Goal: Transaction & Acquisition: Purchase product/service

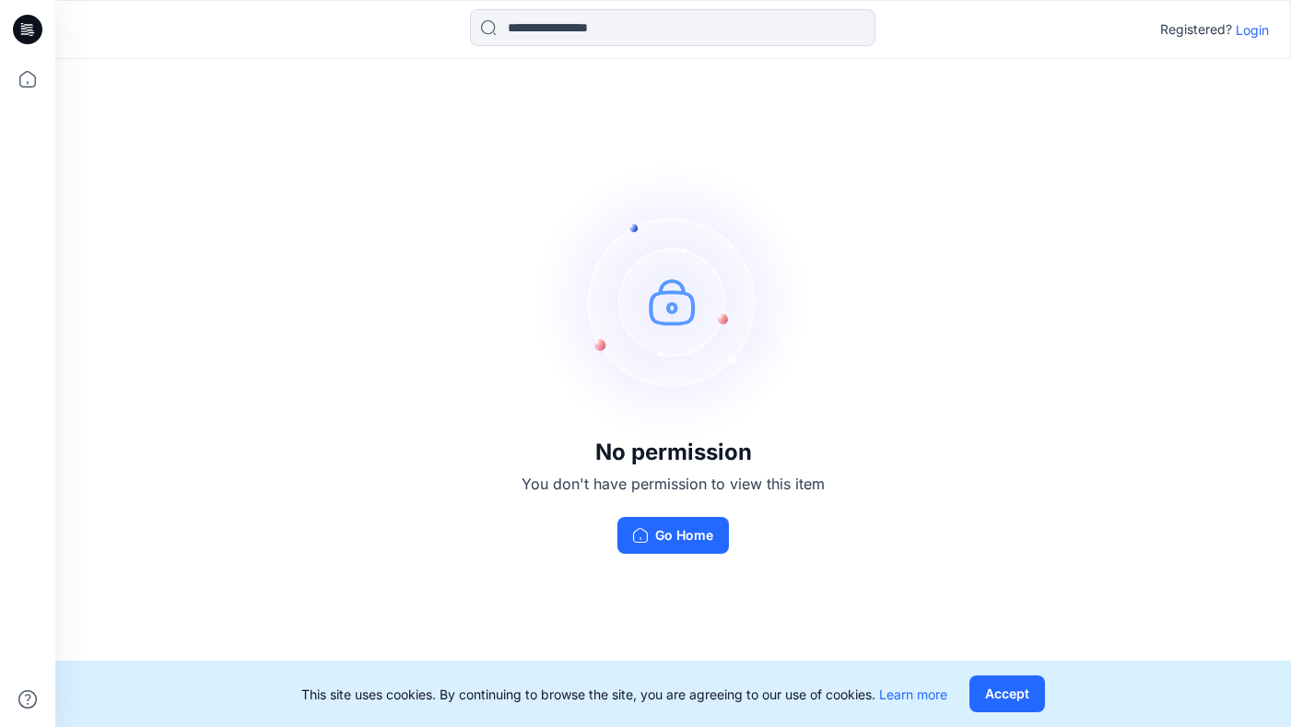
click at [1246, 29] on p "Login" at bounding box center [1252, 29] width 33 height 19
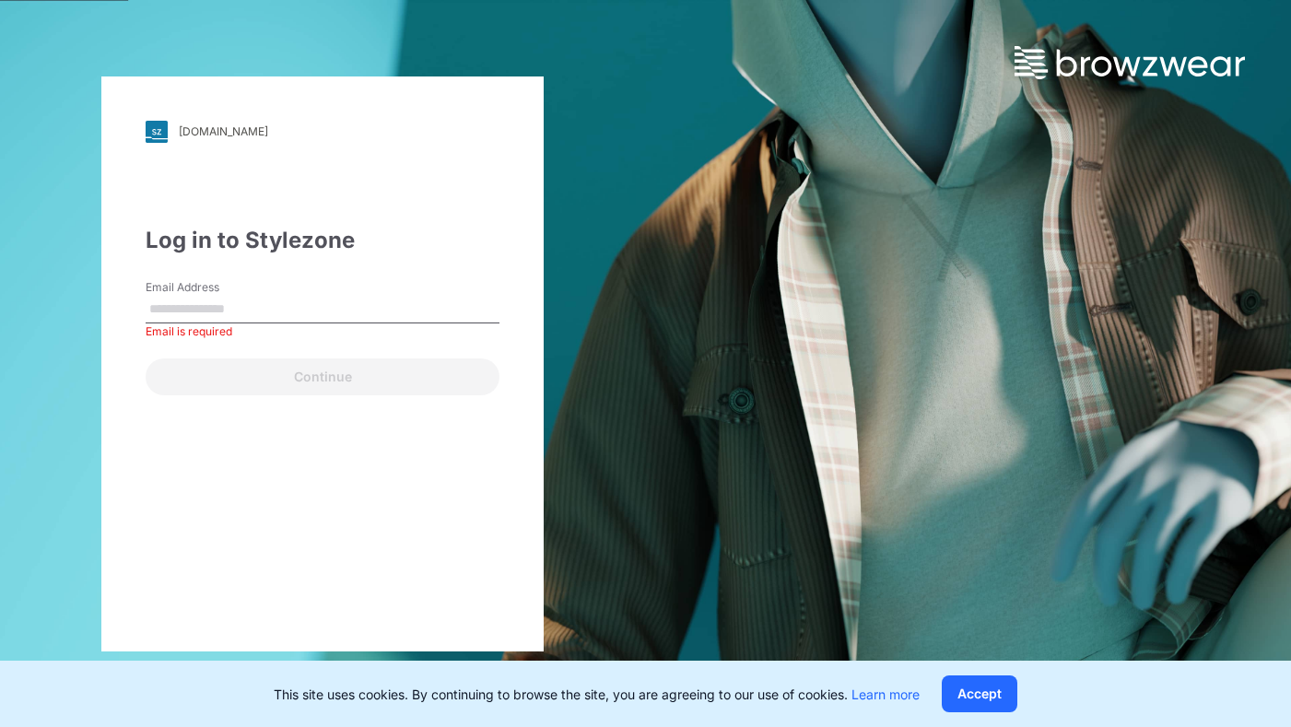
click at [283, 309] on input "Email Address" at bounding box center [323, 310] width 354 height 28
paste input "**********"
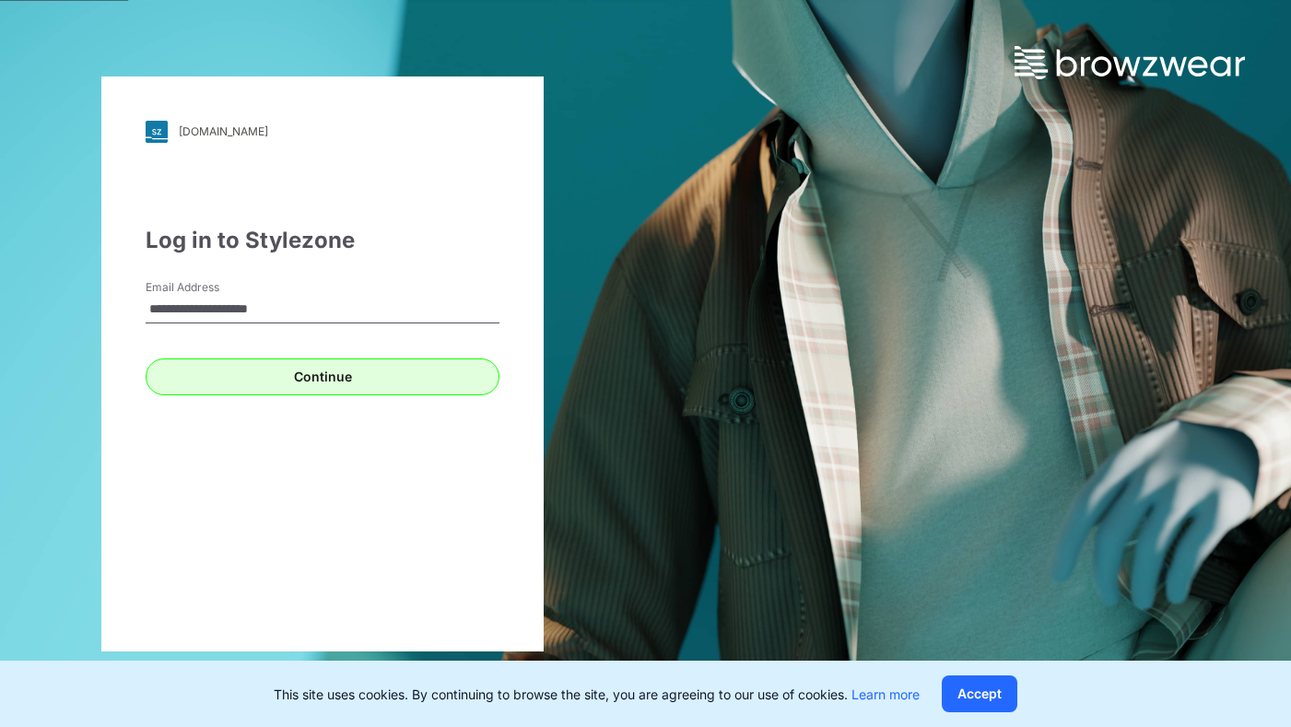
type input "**********"
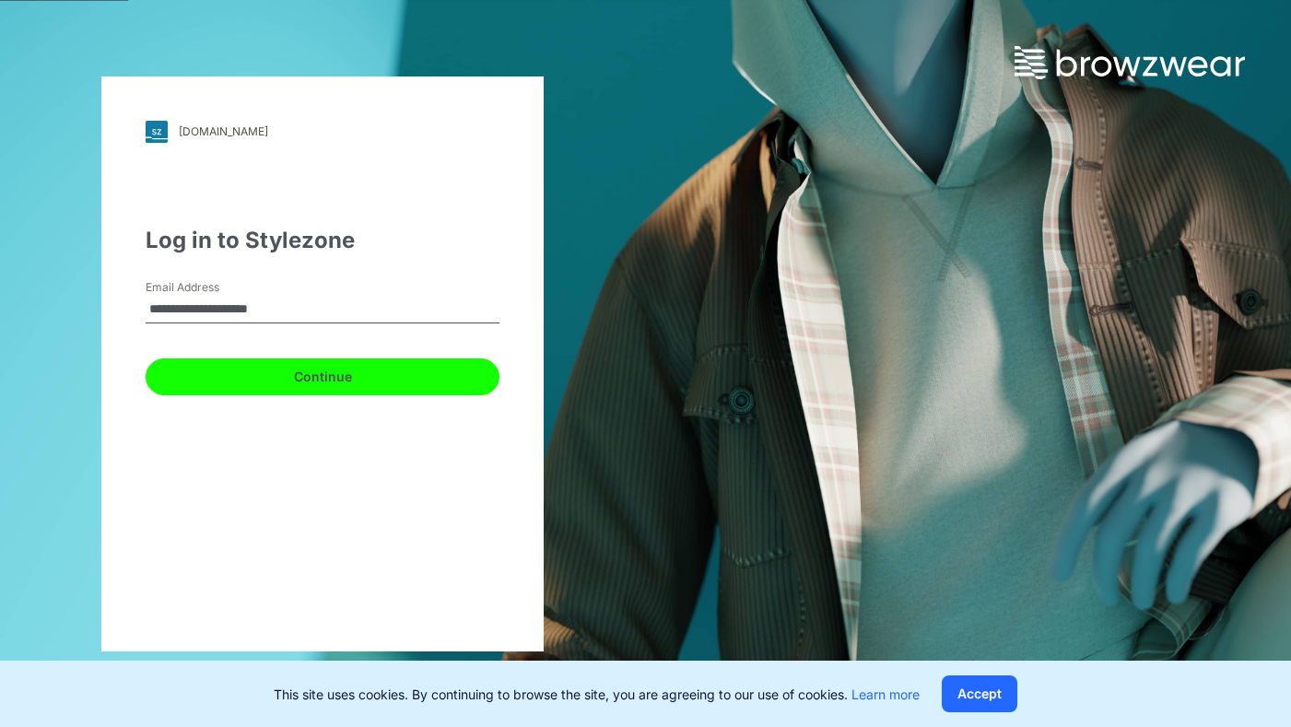
click at [252, 367] on button "Continue" at bounding box center [323, 376] width 354 height 37
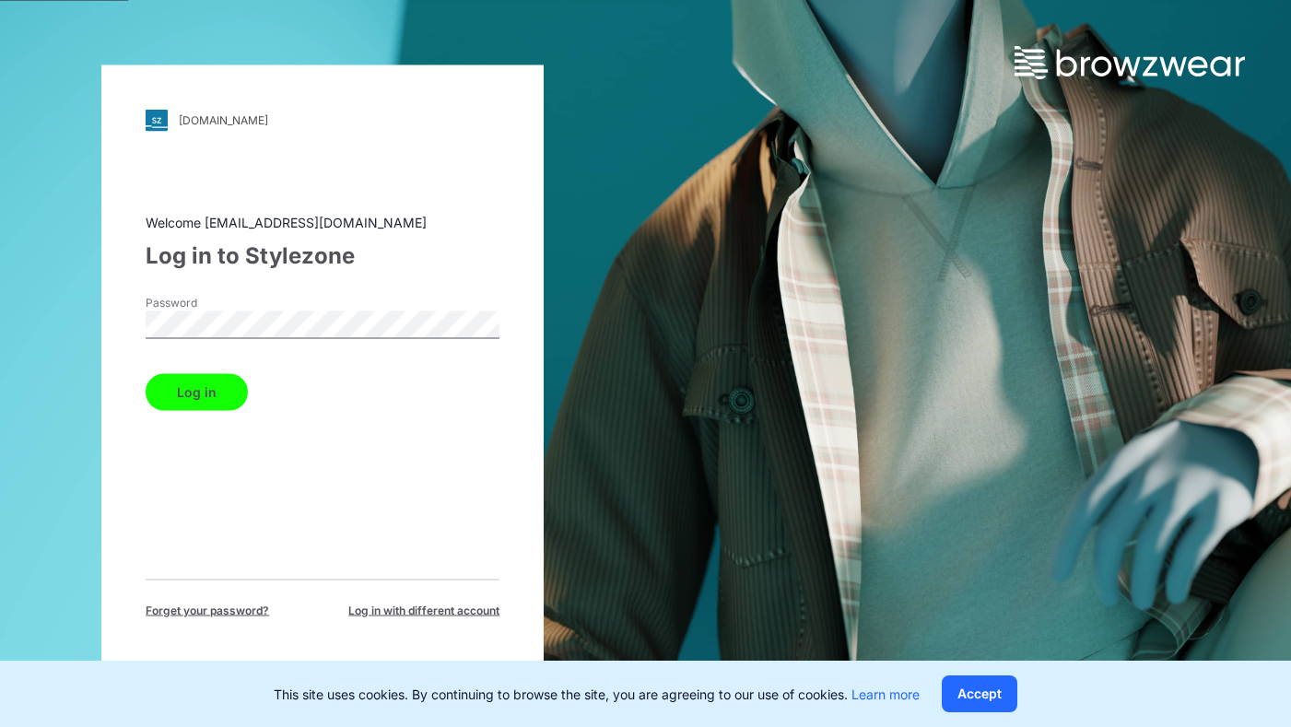
click at [187, 405] on button "Log in" at bounding box center [197, 391] width 102 height 37
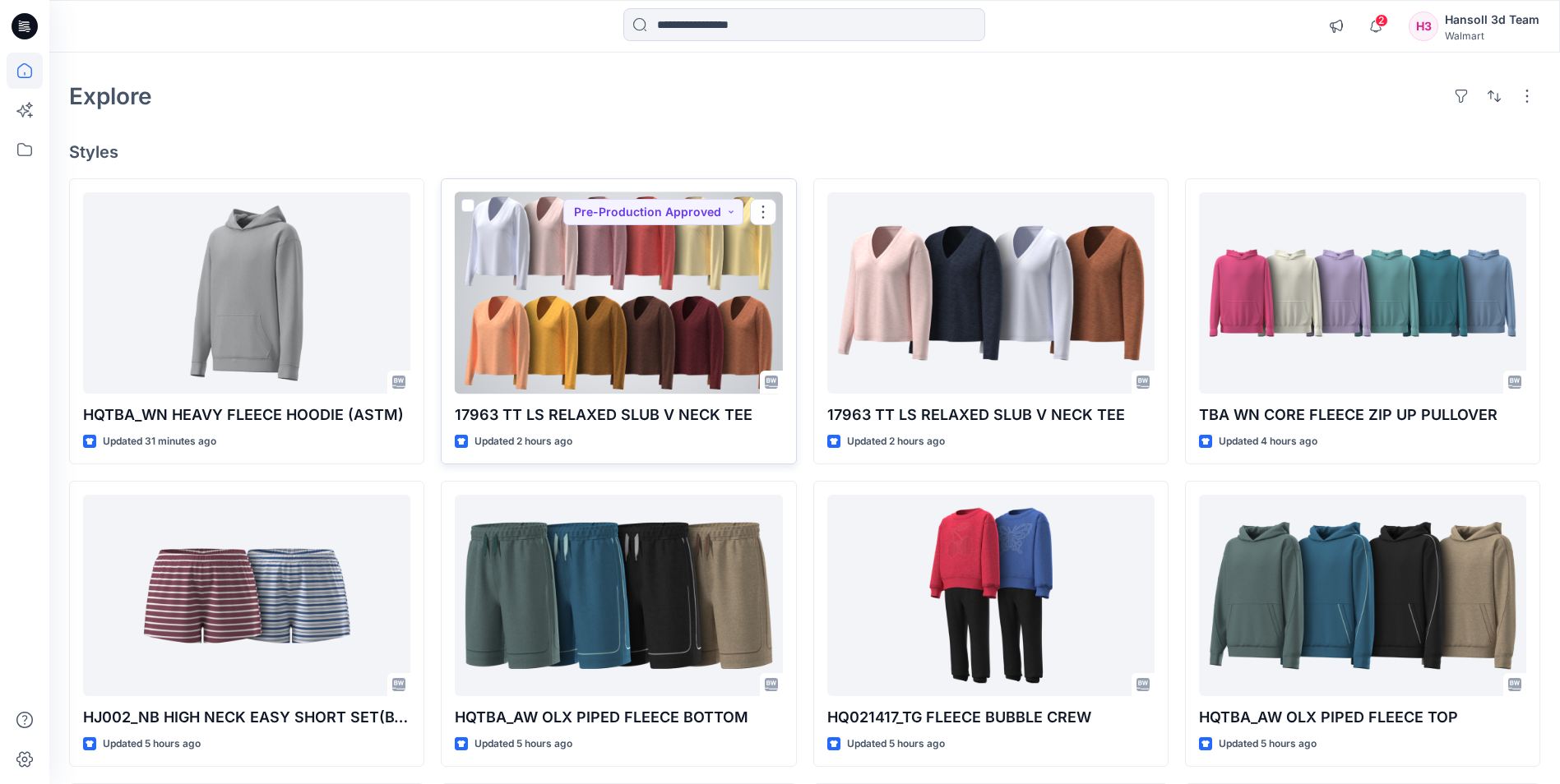
scroll to position [82, 0]
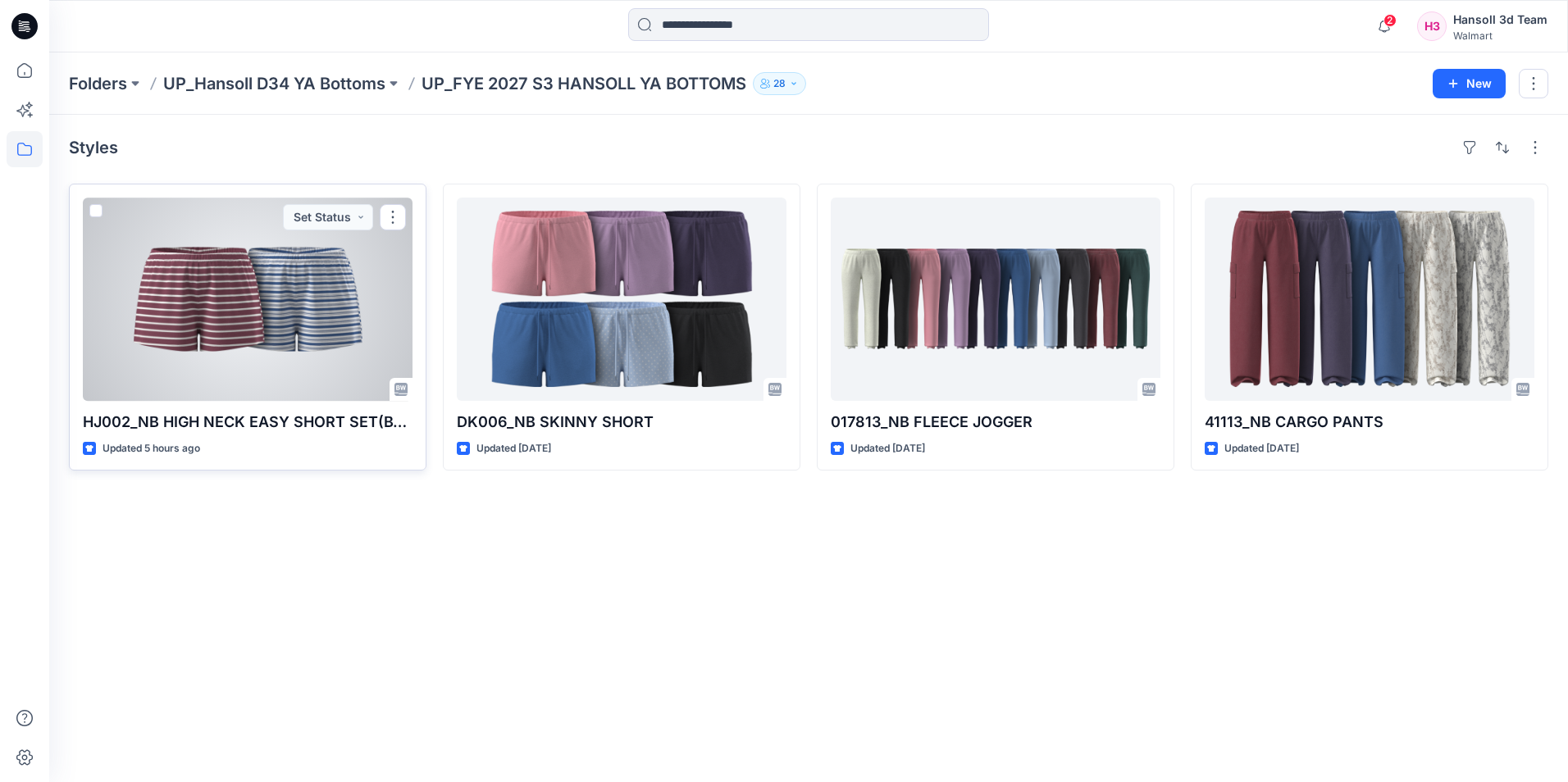
click at [247, 368] on div at bounding box center [247, 299] width 329 height 204
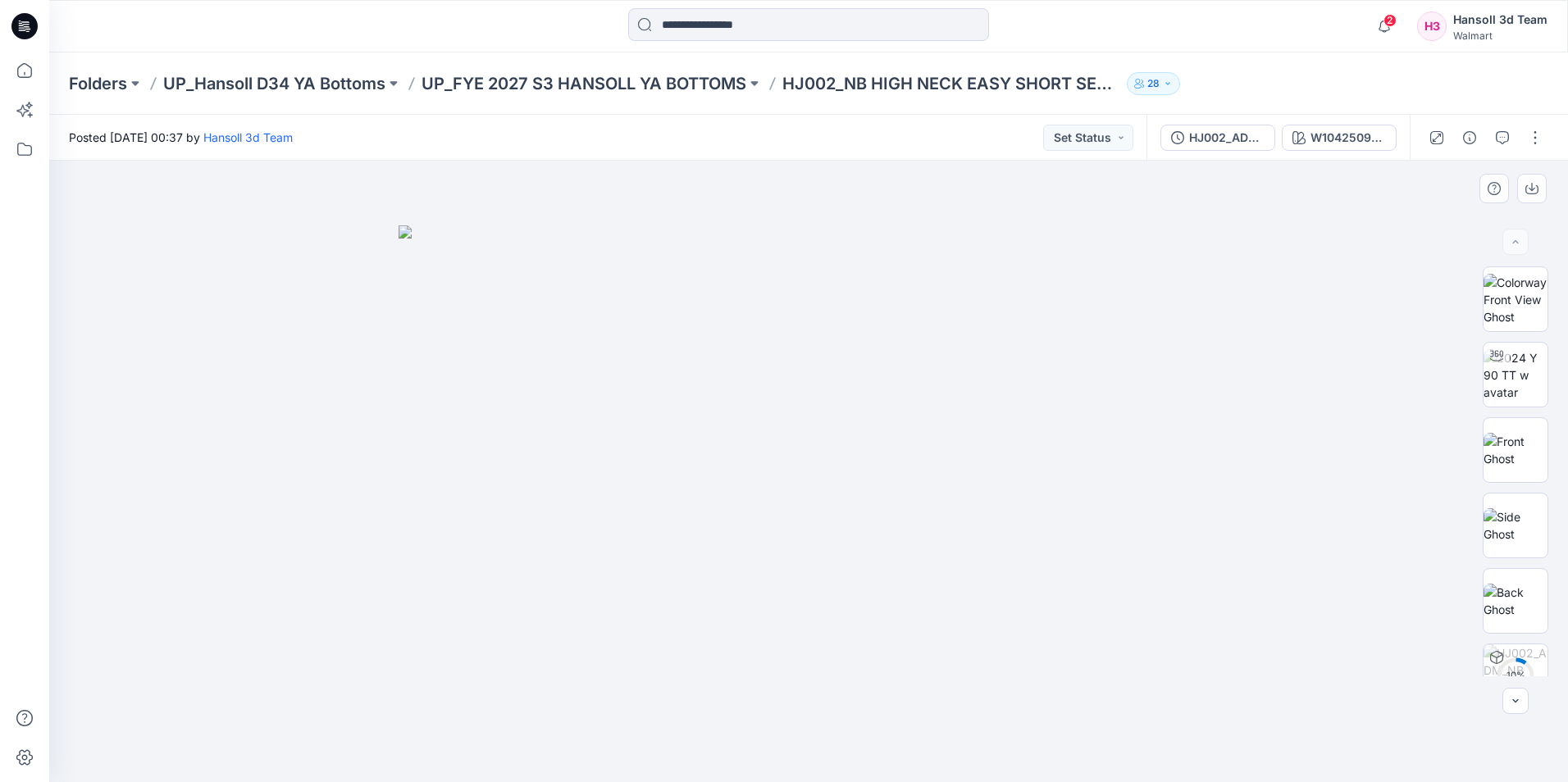
click at [728, 452] on img at bounding box center [808, 504] width 820 height 557
click at [811, 456] on img at bounding box center [808, 504] width 820 height 557
click at [652, 477] on img at bounding box center [808, 504] width 820 height 557
click at [618, 424] on img at bounding box center [808, 504] width 820 height 557
click at [855, 498] on img at bounding box center [808, 504] width 820 height 557
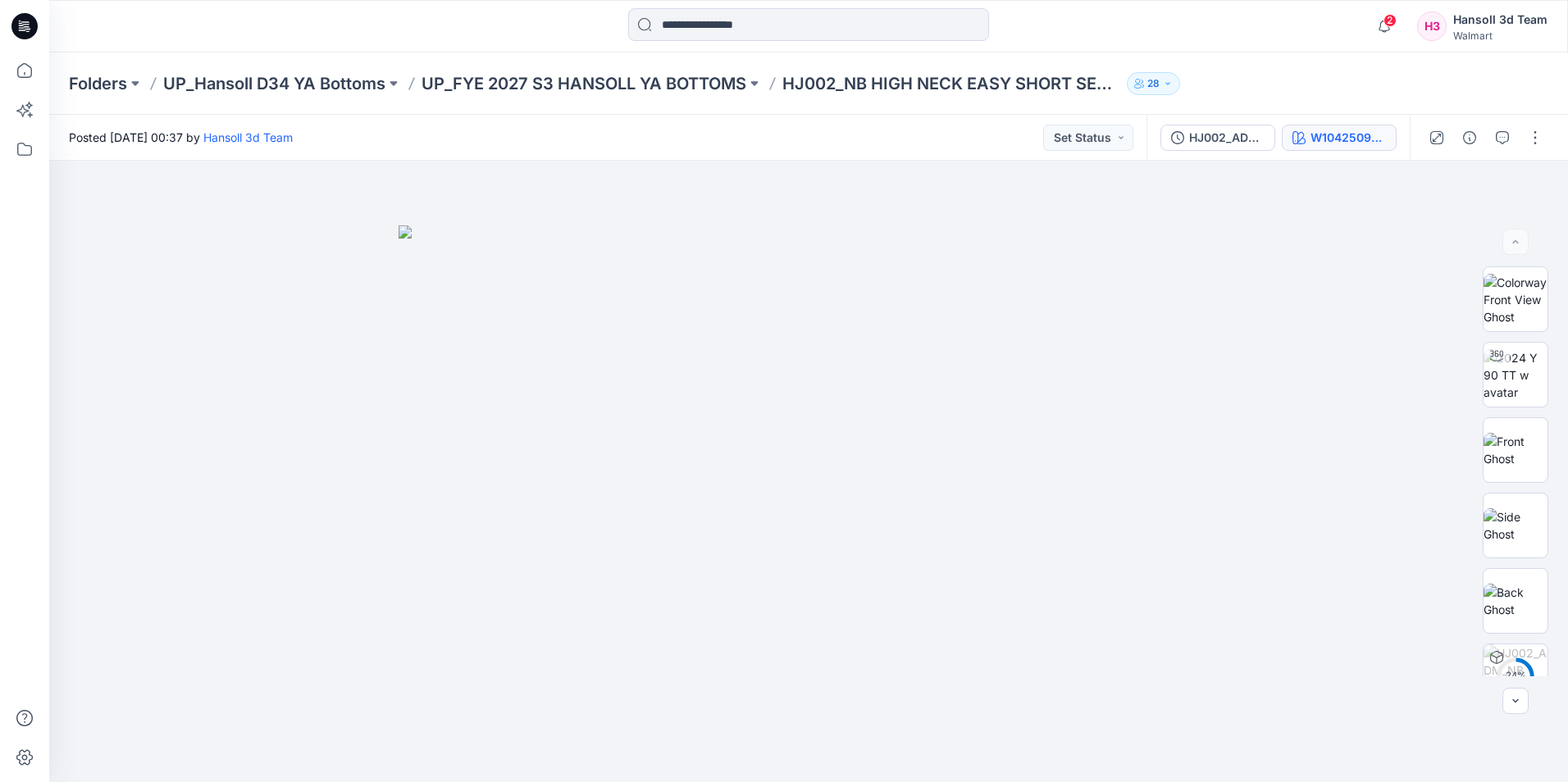
click at [1148, 142] on div "W104250905YR02AB" at bounding box center [1347, 138] width 76 height 18
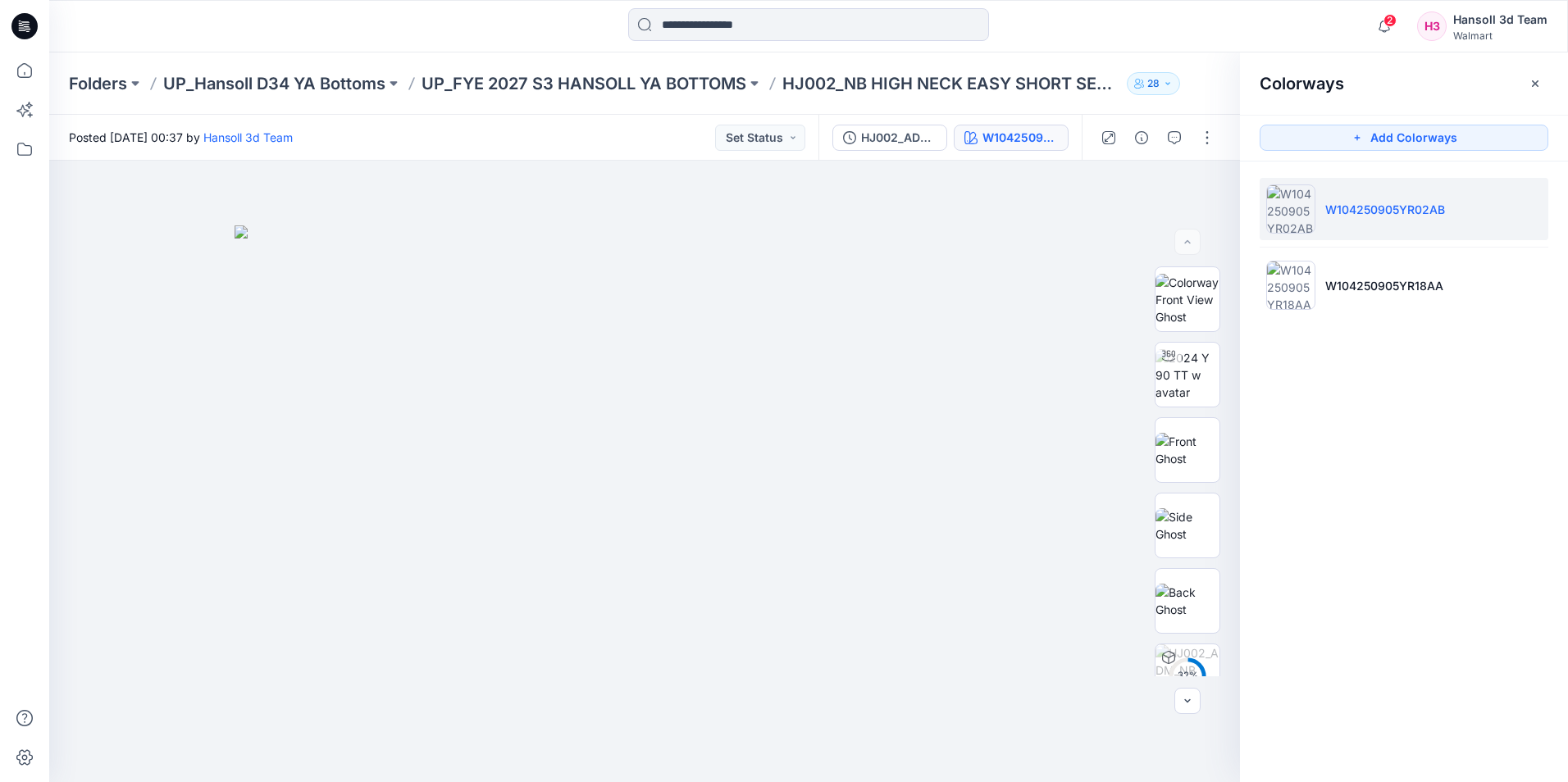
click at [1148, 221] on li "W104250905YR02AB" at bounding box center [1403, 209] width 288 height 62
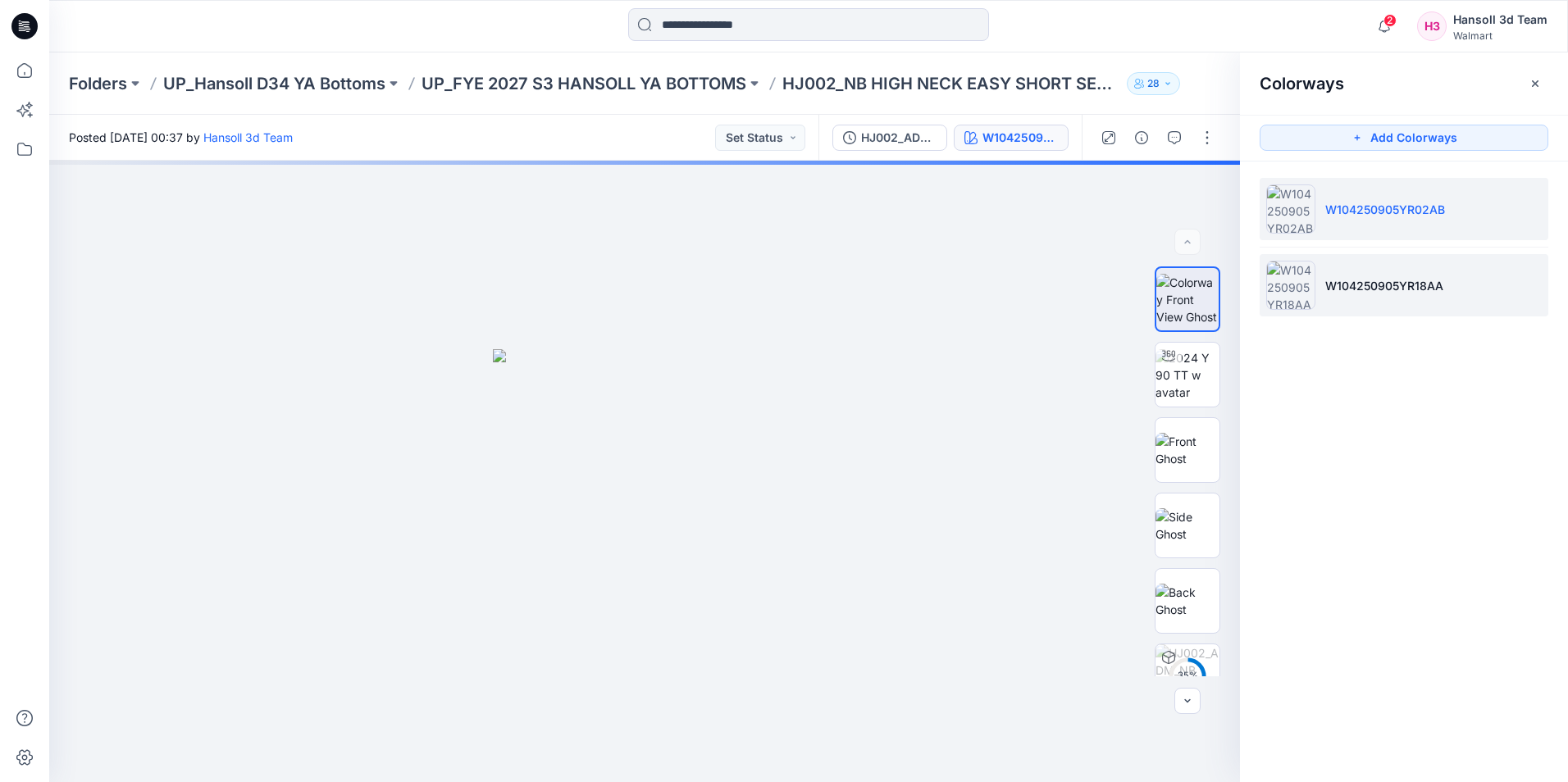
click at [1148, 274] on li "W104250905YR18AA" at bounding box center [1403, 286] width 288 height 62
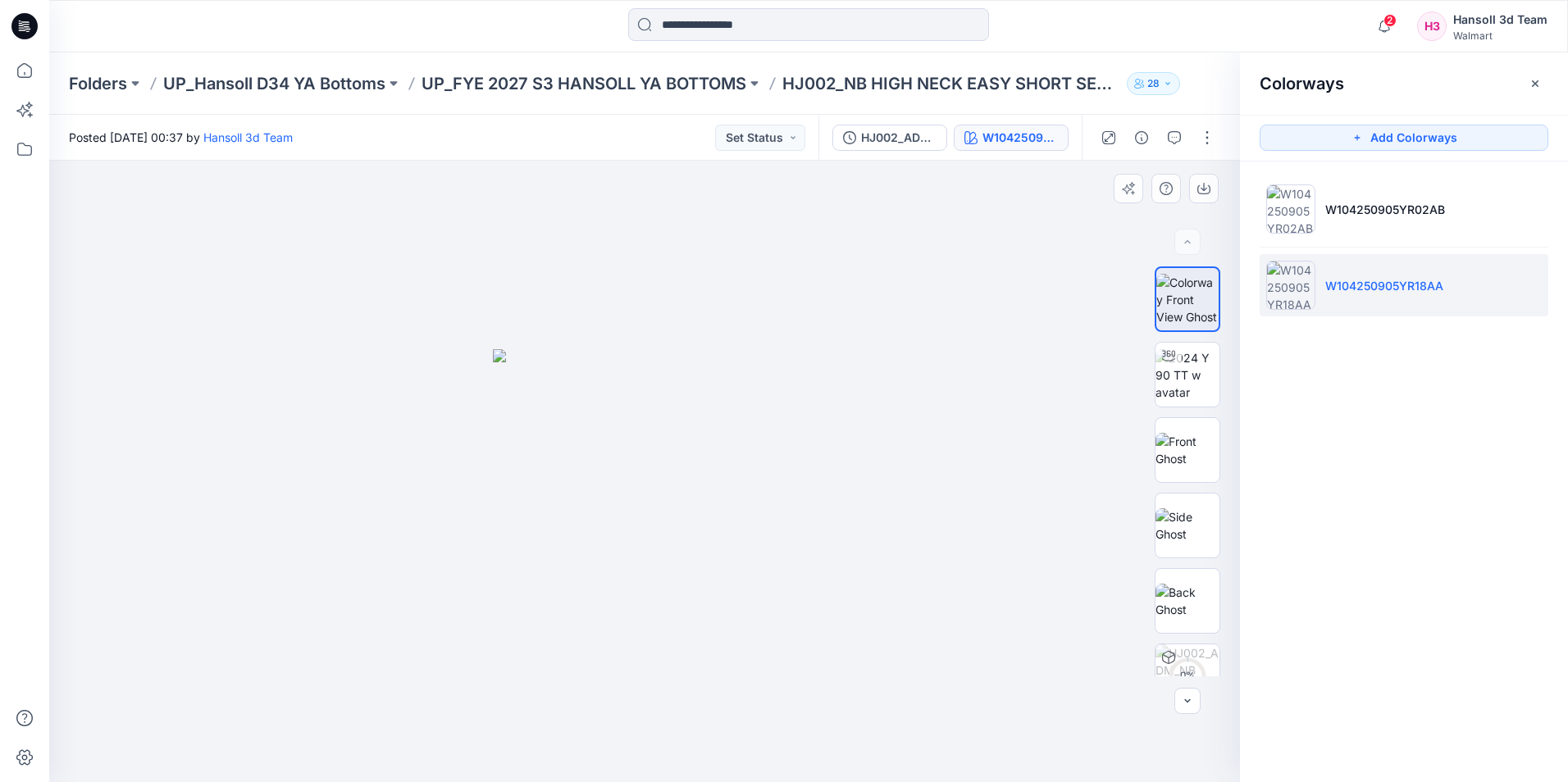
click at [663, 439] on img at bounding box center [644, 566] width 303 height 432
click at [664, 439] on img at bounding box center [644, 566] width 303 height 432
click at [1148, 443] on img at bounding box center [1187, 449] width 64 height 35
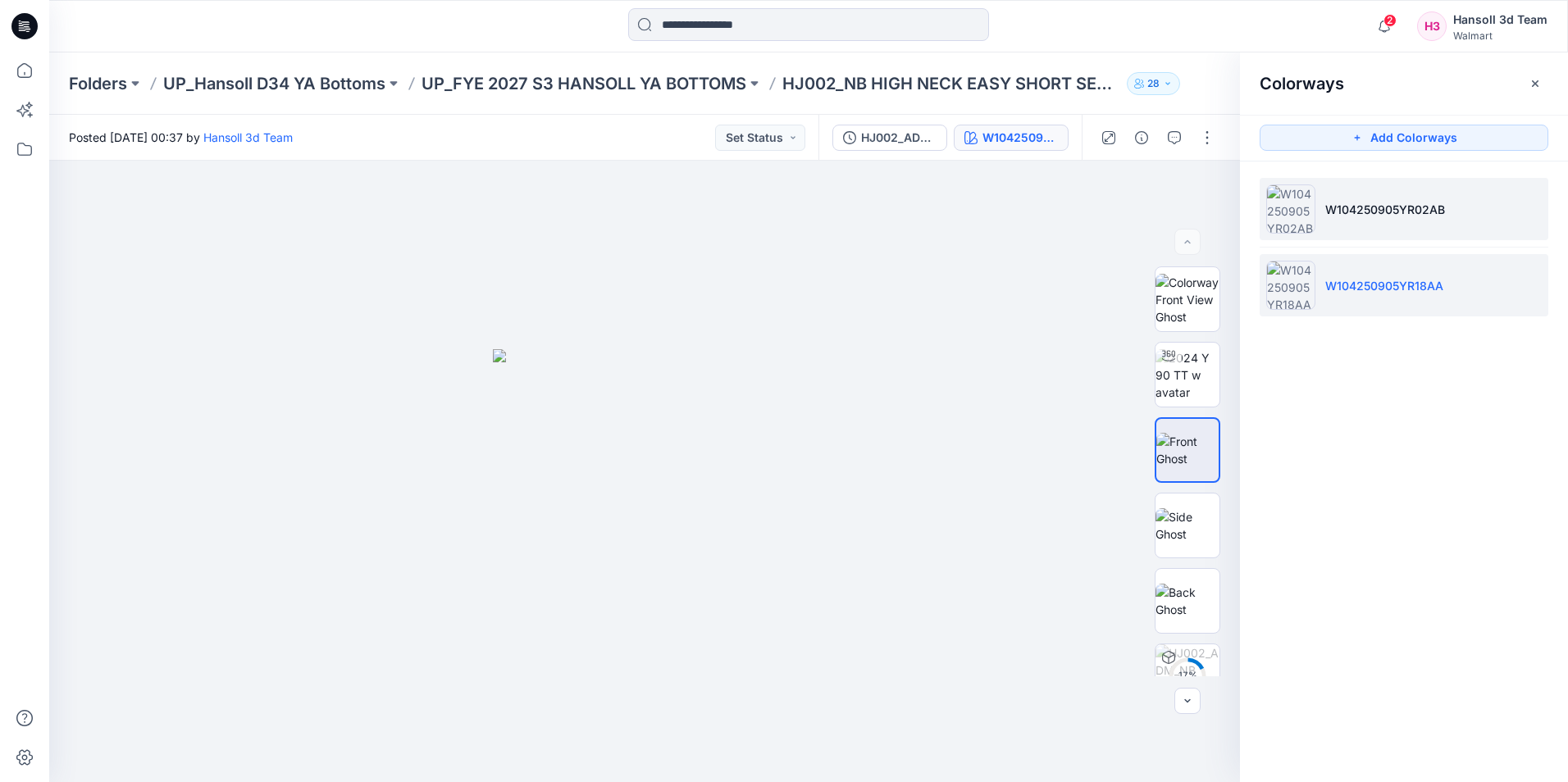
click at [1148, 219] on li "W104250905YR02AB" at bounding box center [1403, 209] width 288 height 62
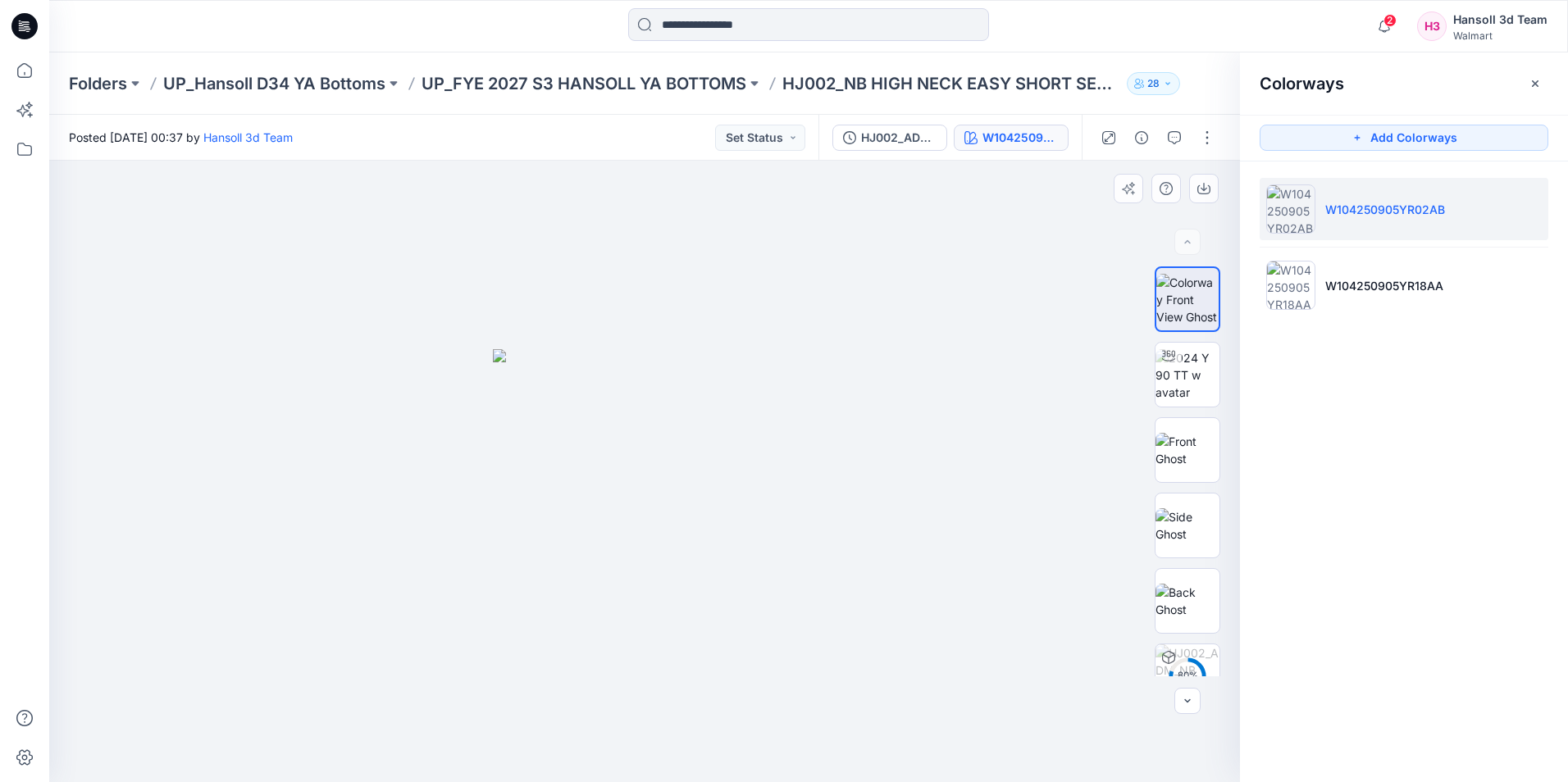
click at [646, 449] on img at bounding box center [644, 566] width 303 height 432
click at [1148, 84] on icon "button" at bounding box center [1534, 84] width 13 height 13
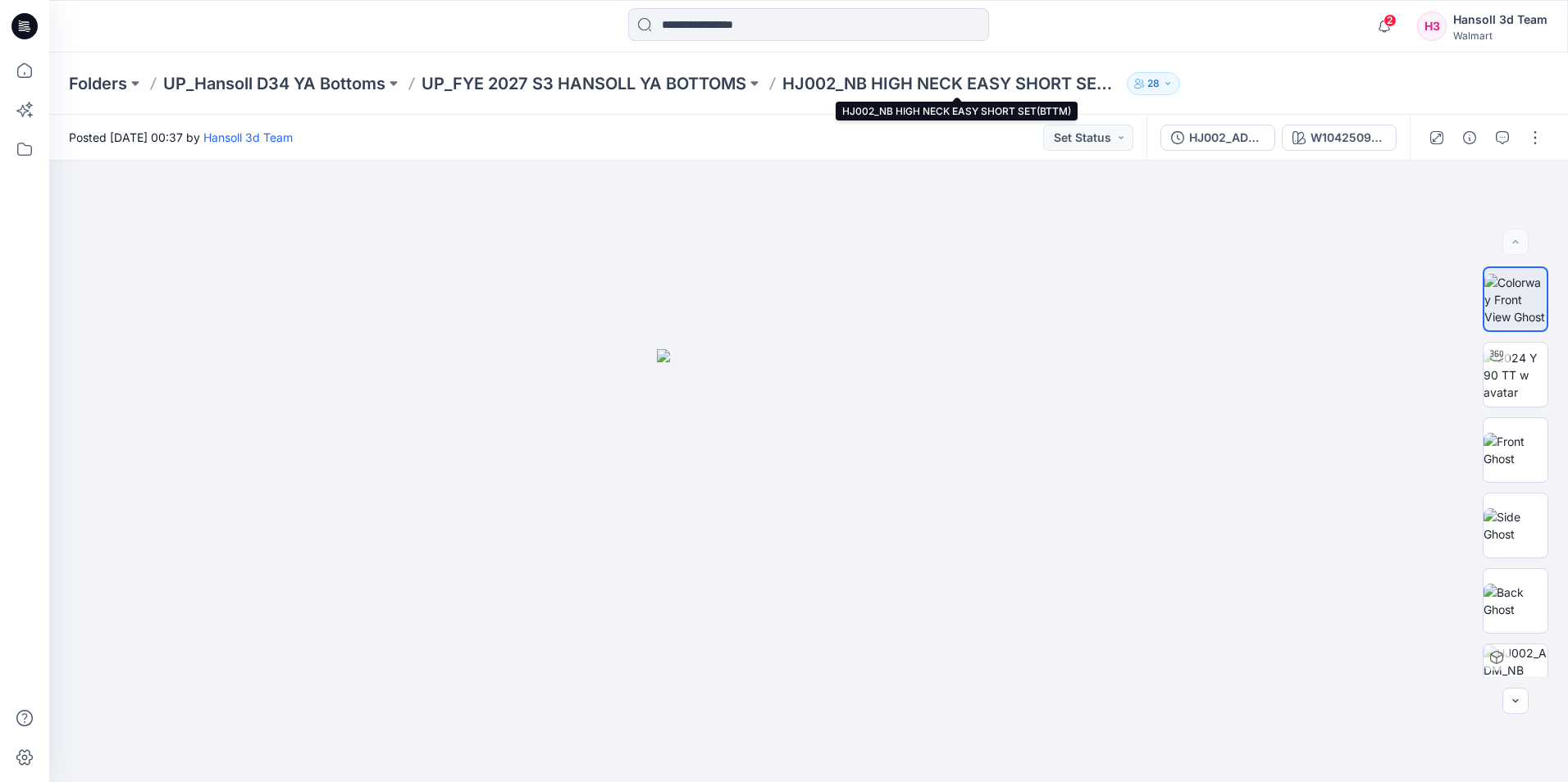
click at [923, 77] on p "HJ002_NB HIGH NECK EASY SHORT SET(BTTM)" at bounding box center [951, 84] width 338 height 23
click at [665, 89] on p "UP_FYE 2027 S3 HANSOLL YA BOTTOMS" at bounding box center [584, 84] width 325 height 23
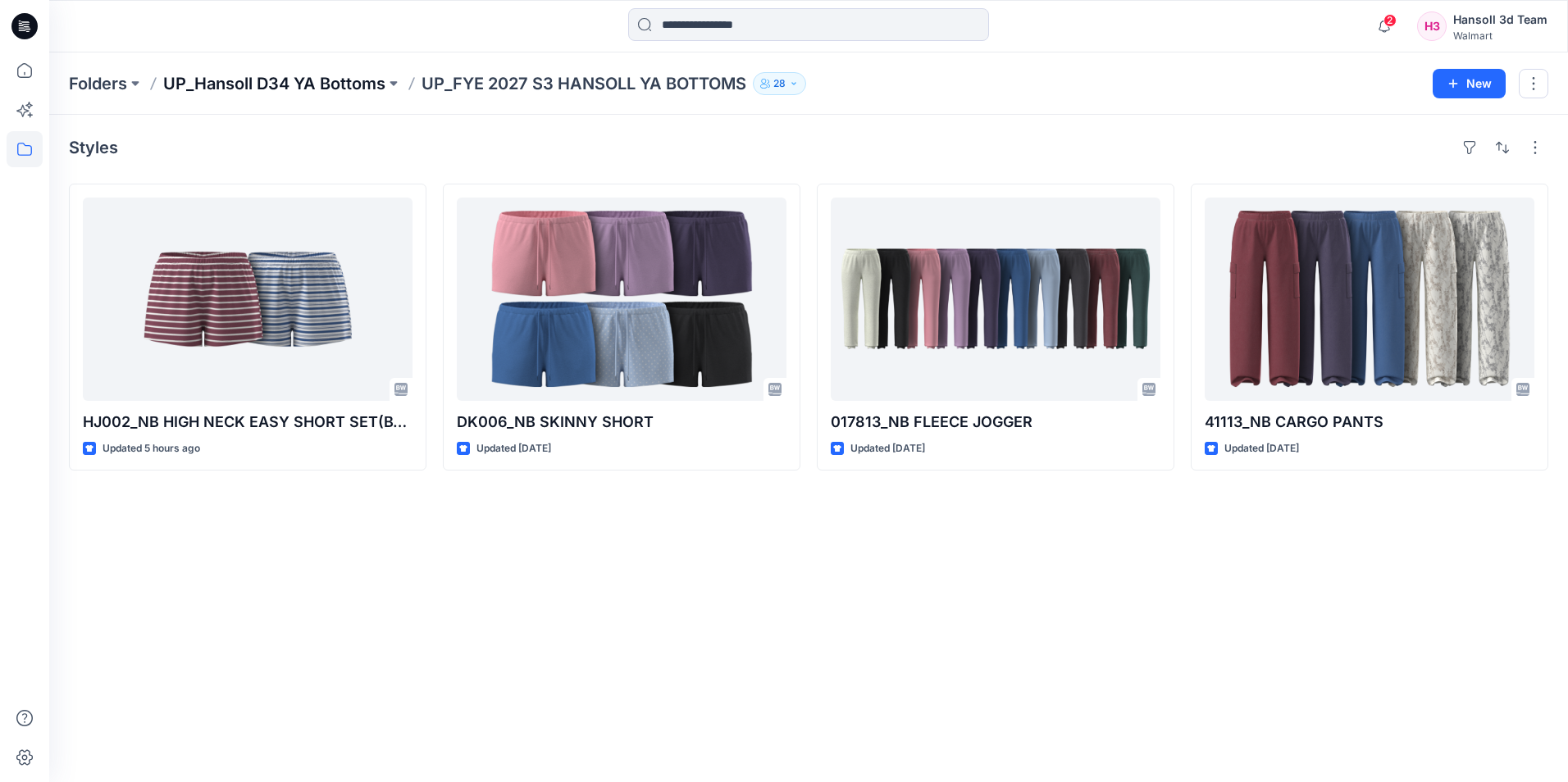
click at [349, 85] on p "UP_Hansoll D34 YA Bottoms" at bounding box center [274, 84] width 222 height 23
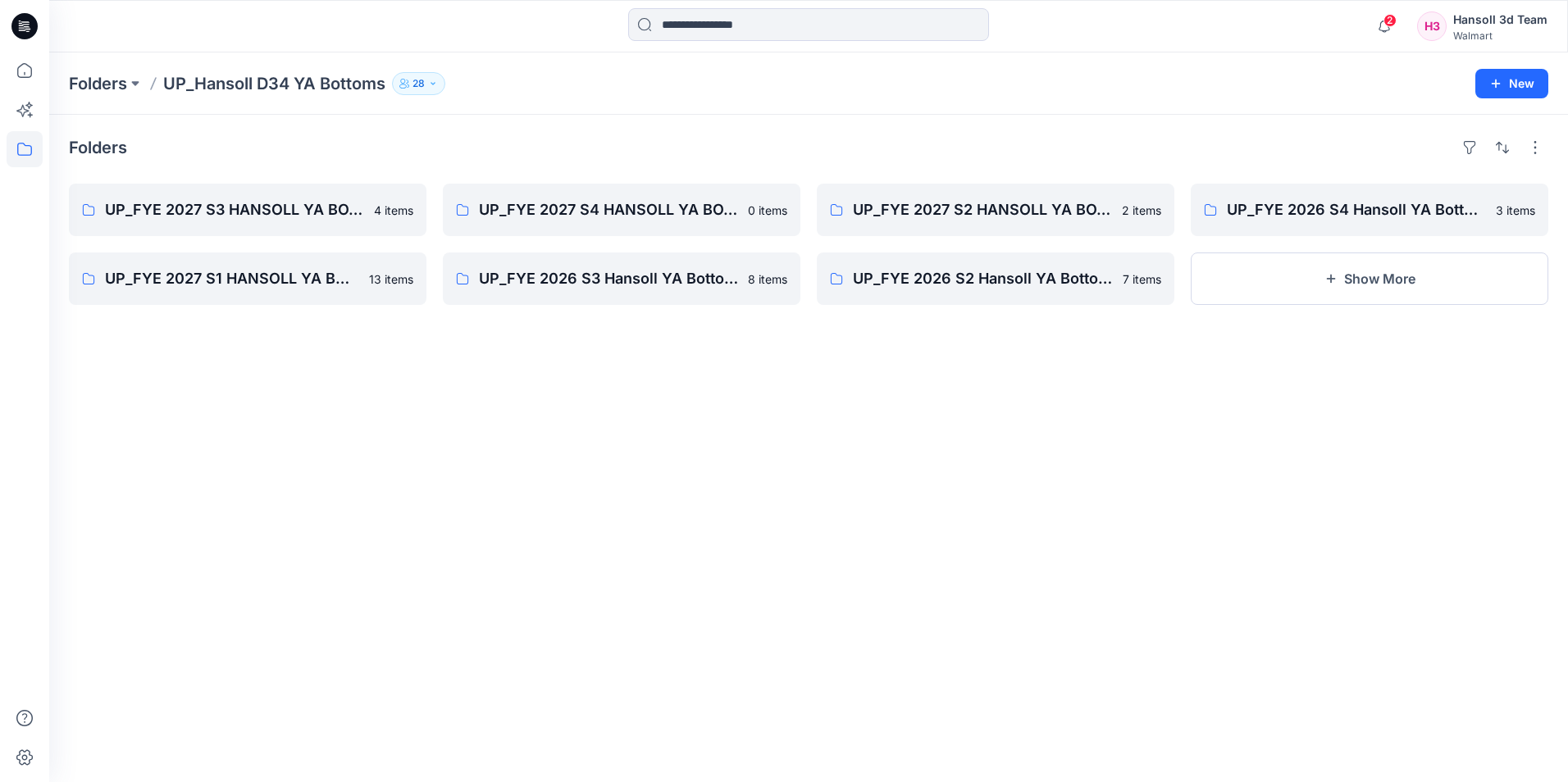
click at [706, 522] on div "Folders UP_FYE 2027 S3 HANSOLL YA BOTTOMS 4 items UP_FYE 2027 S1 HANSOLL YA BOT…" at bounding box center [808, 448] width 1518 height 667
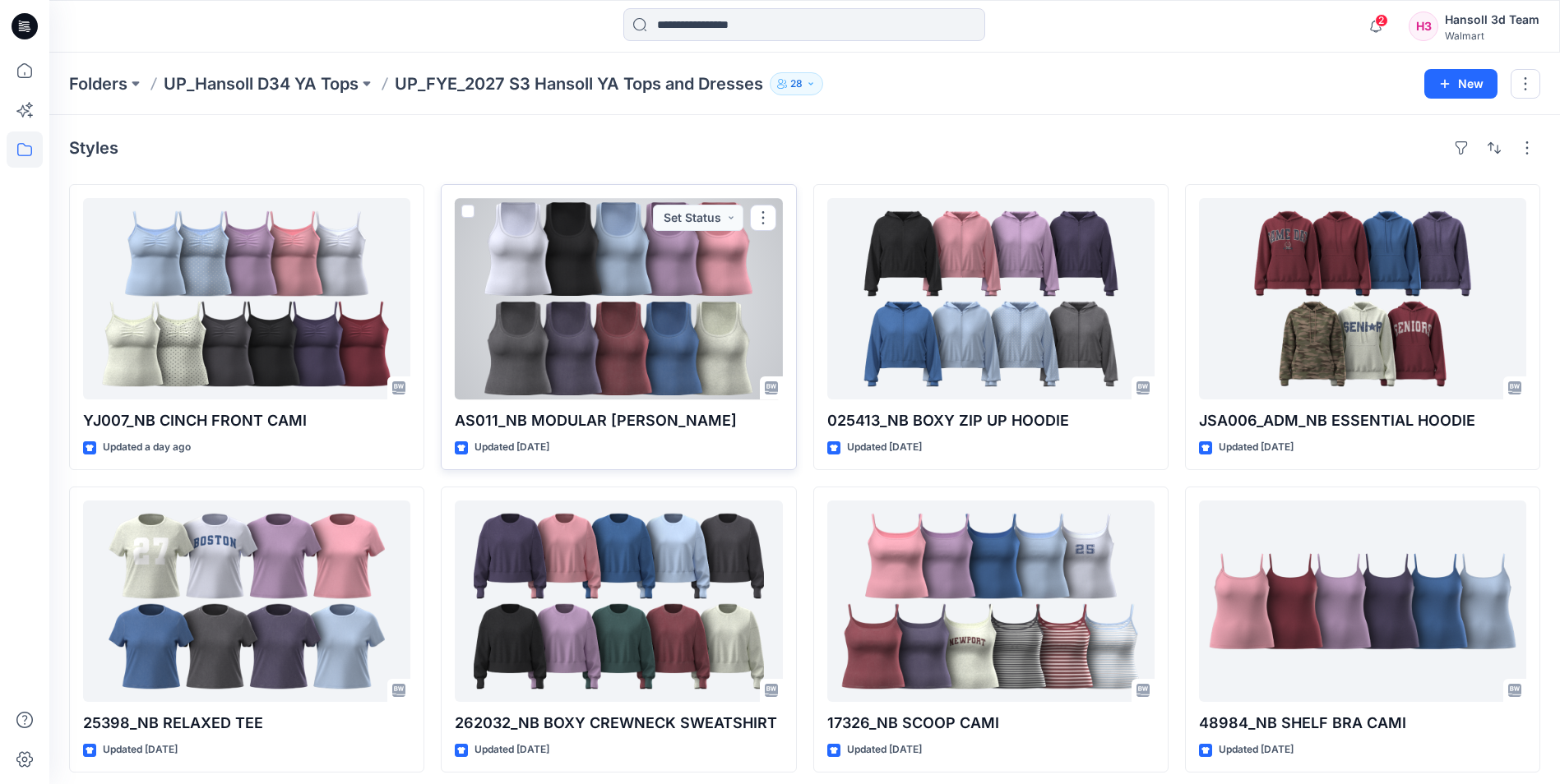
click at [585, 319] on div at bounding box center [618, 299] width 328 height 202
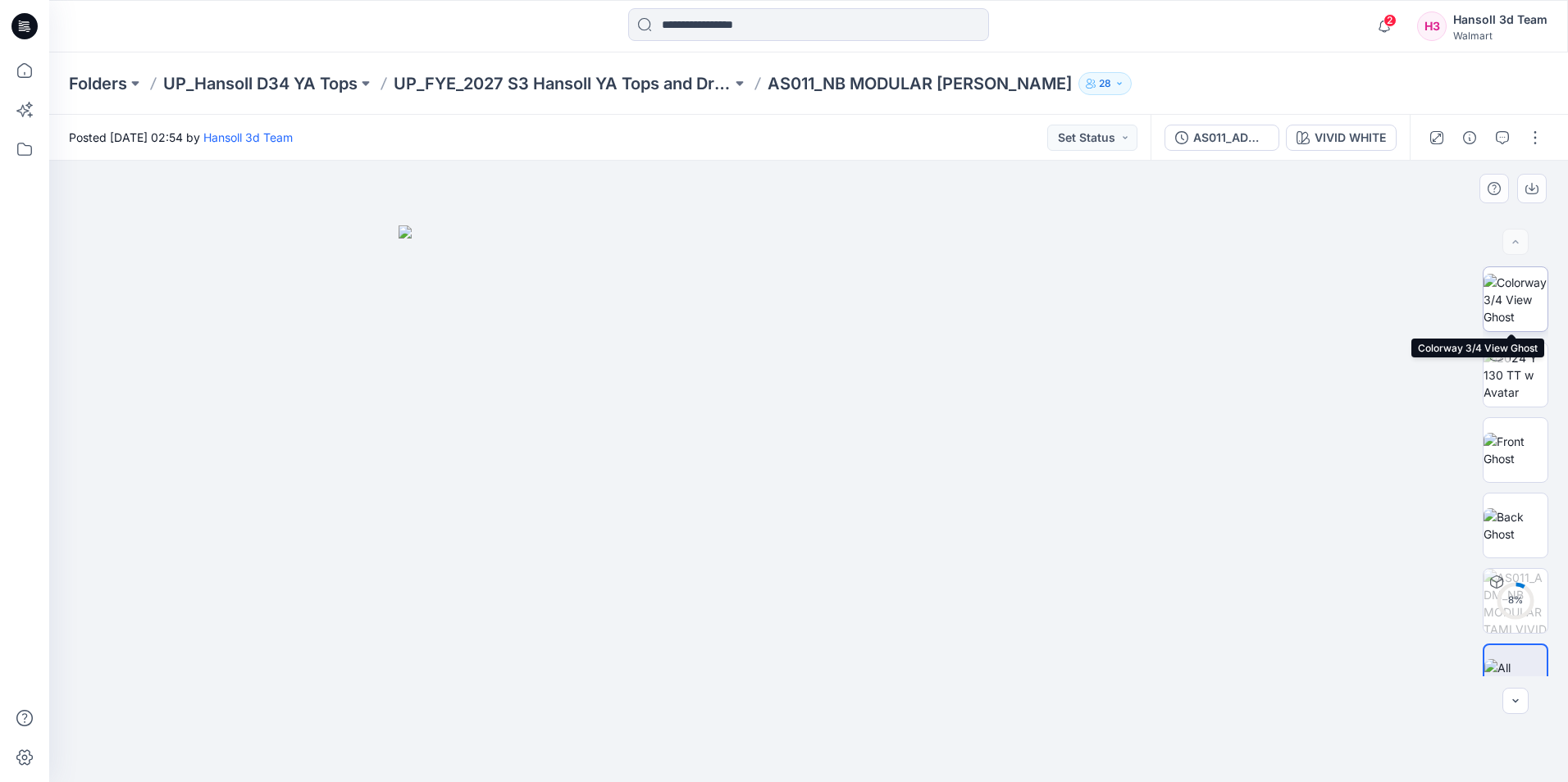
click at [1515, 313] on img at bounding box center [1515, 300] width 64 height 52
